Goal: Obtain resource: Download file/media

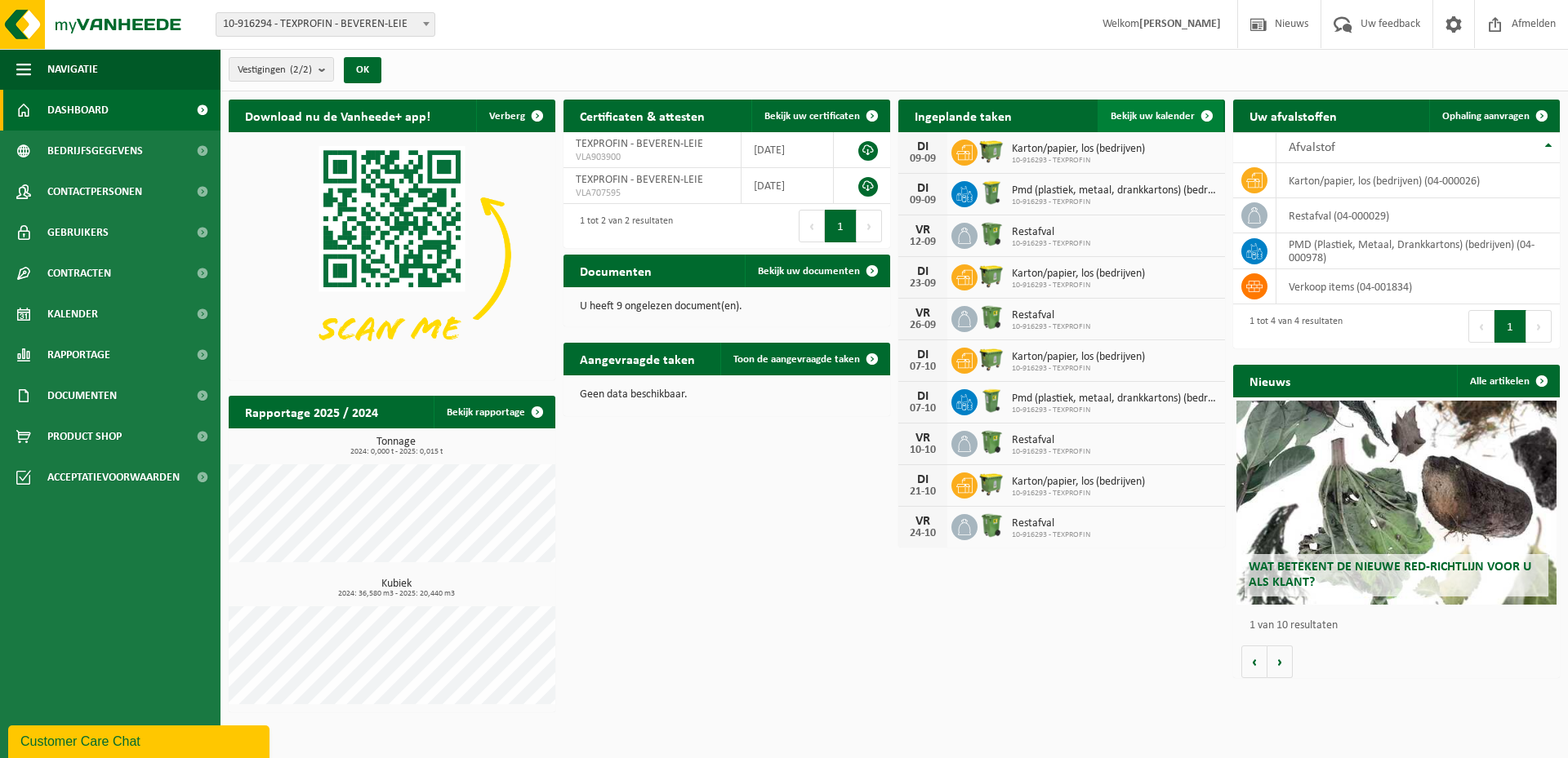
click at [1162, 116] on span "Bekijk uw kalender" at bounding box center [1153, 116] width 84 height 11
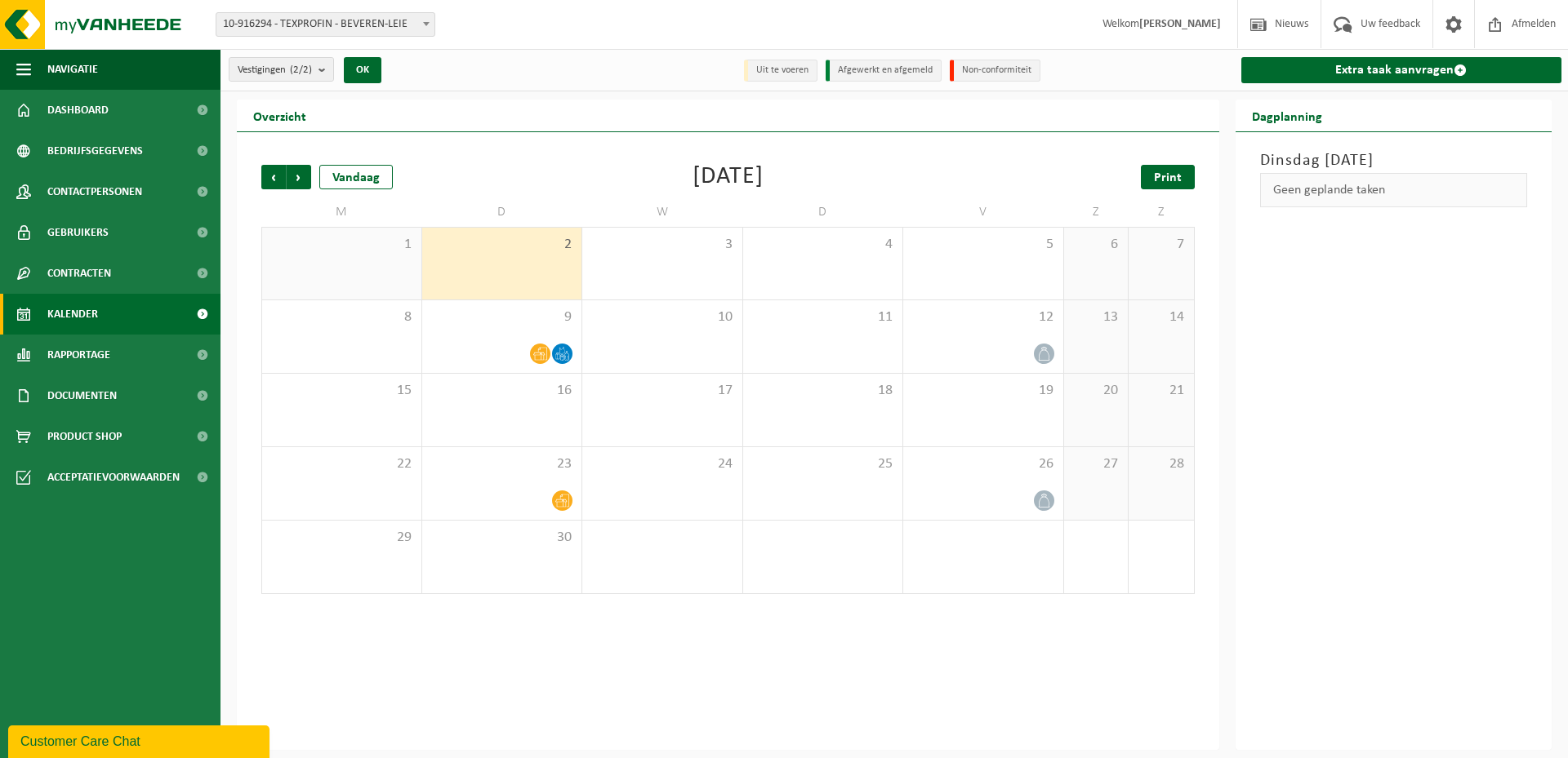
click at [1164, 179] on span "Print" at bounding box center [1167, 178] width 28 height 13
click at [291, 179] on span "Volgende" at bounding box center [299, 177] width 24 height 24
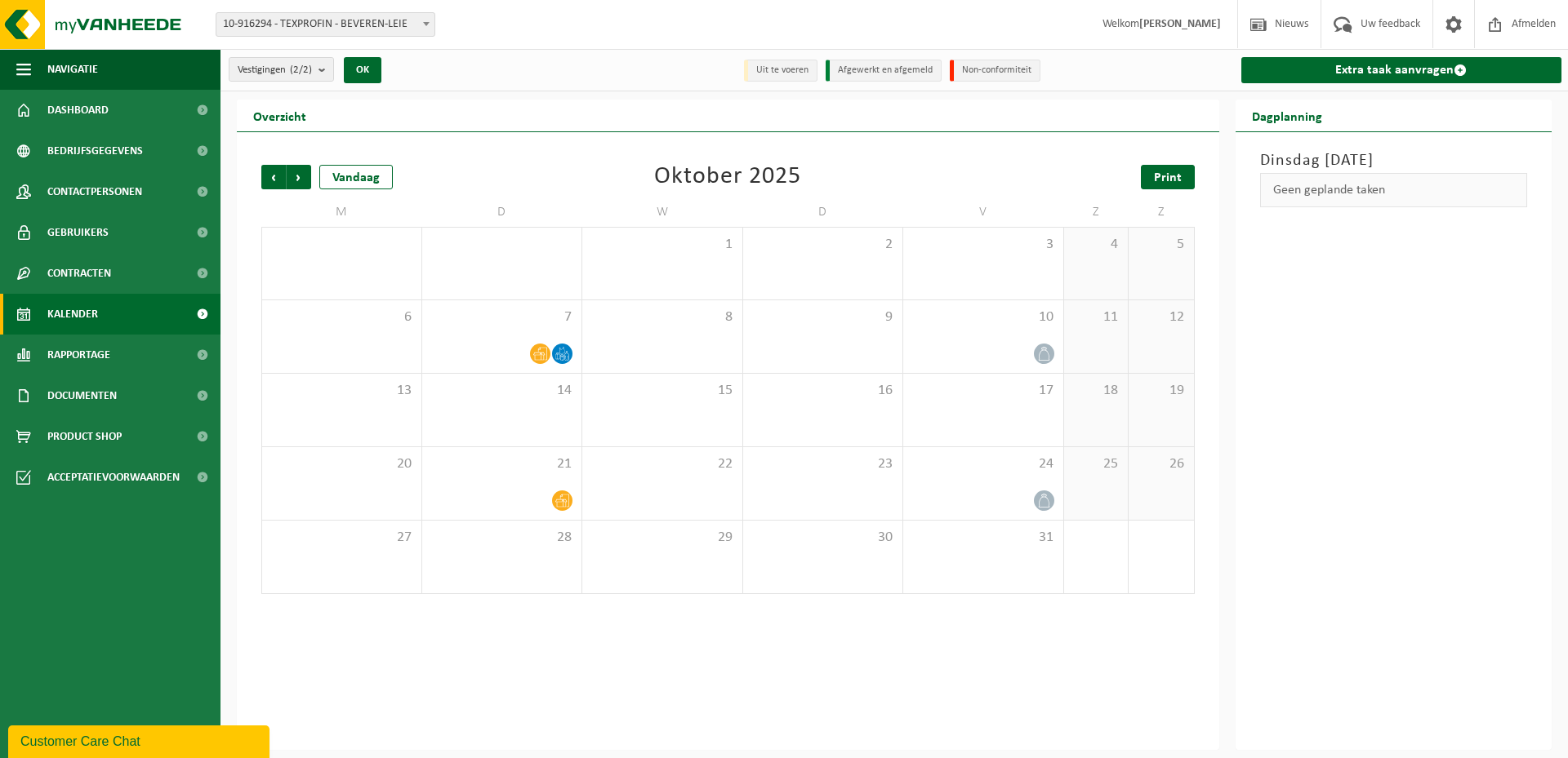
click at [1180, 179] on span "Print" at bounding box center [1167, 178] width 28 height 13
